Goal: Find contact information: Find contact information

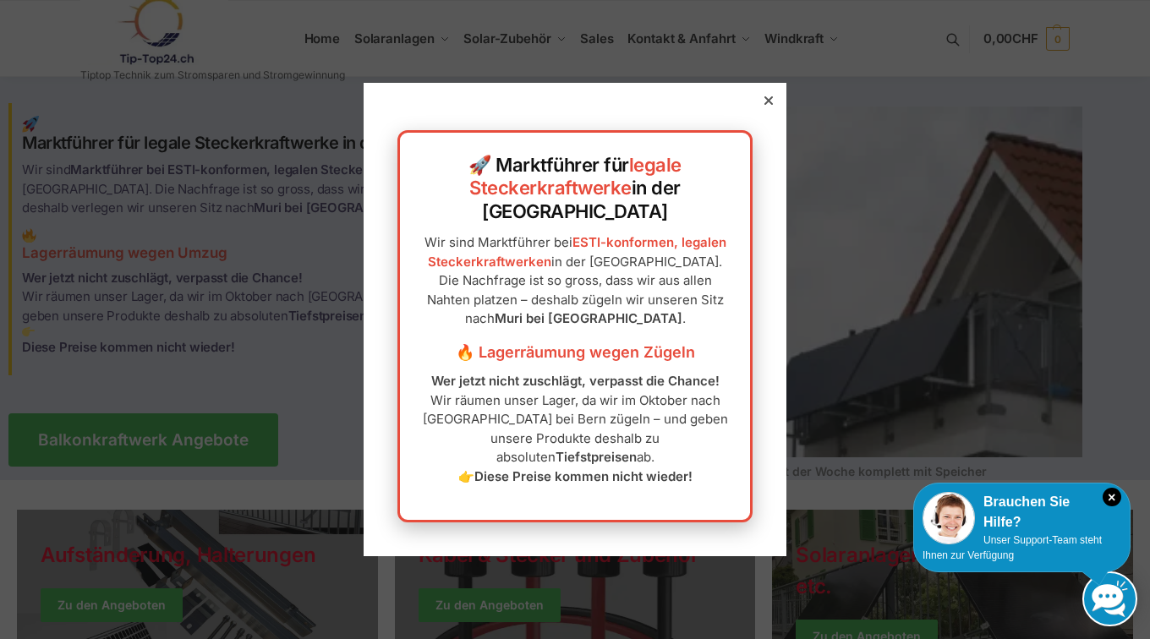
click at [761, 108] on div at bounding box center [768, 100] width 15 height 15
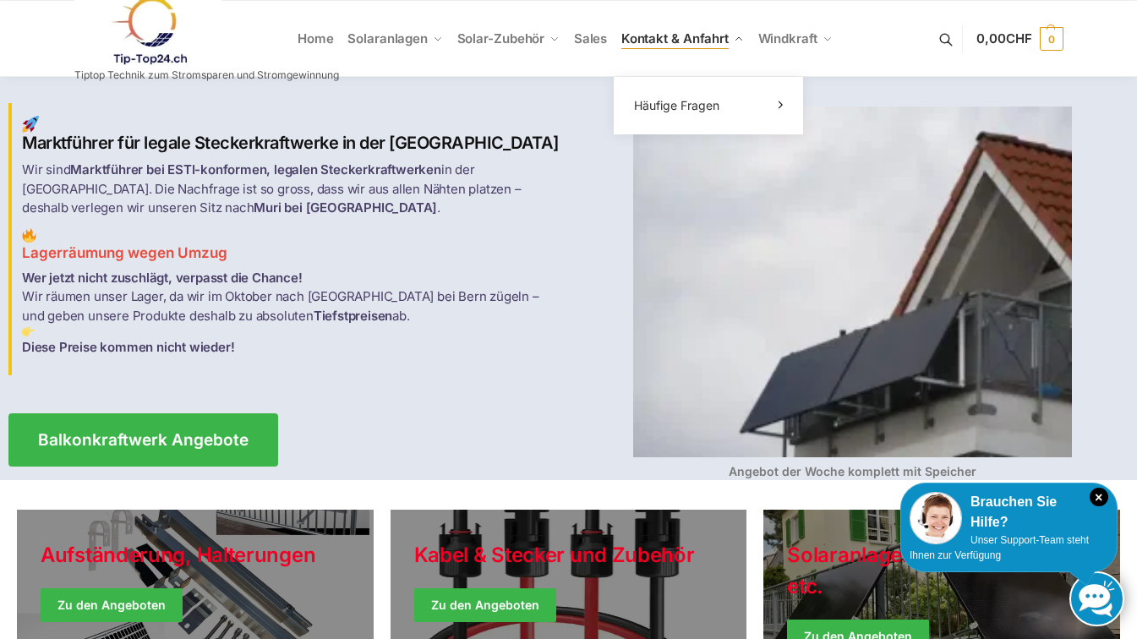
click at [686, 37] on span "Kontakt & Anfahrt" at bounding box center [674, 38] width 107 height 16
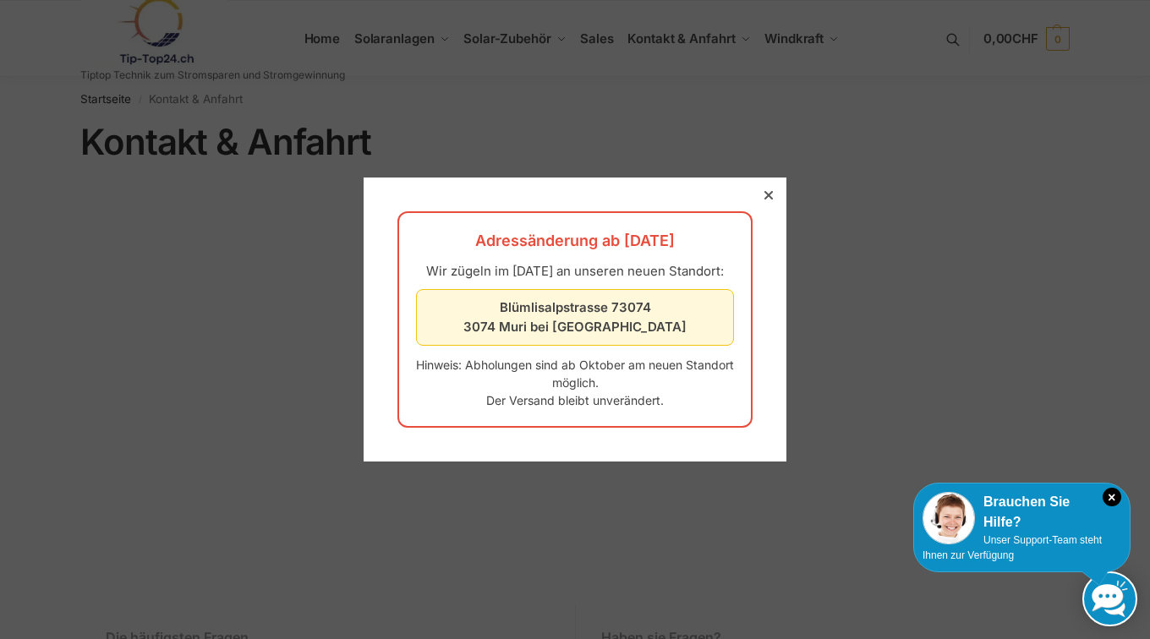
click at [764, 191] on icon at bounding box center [768, 195] width 8 height 8
